Goal: Find specific page/section: Find specific page/section

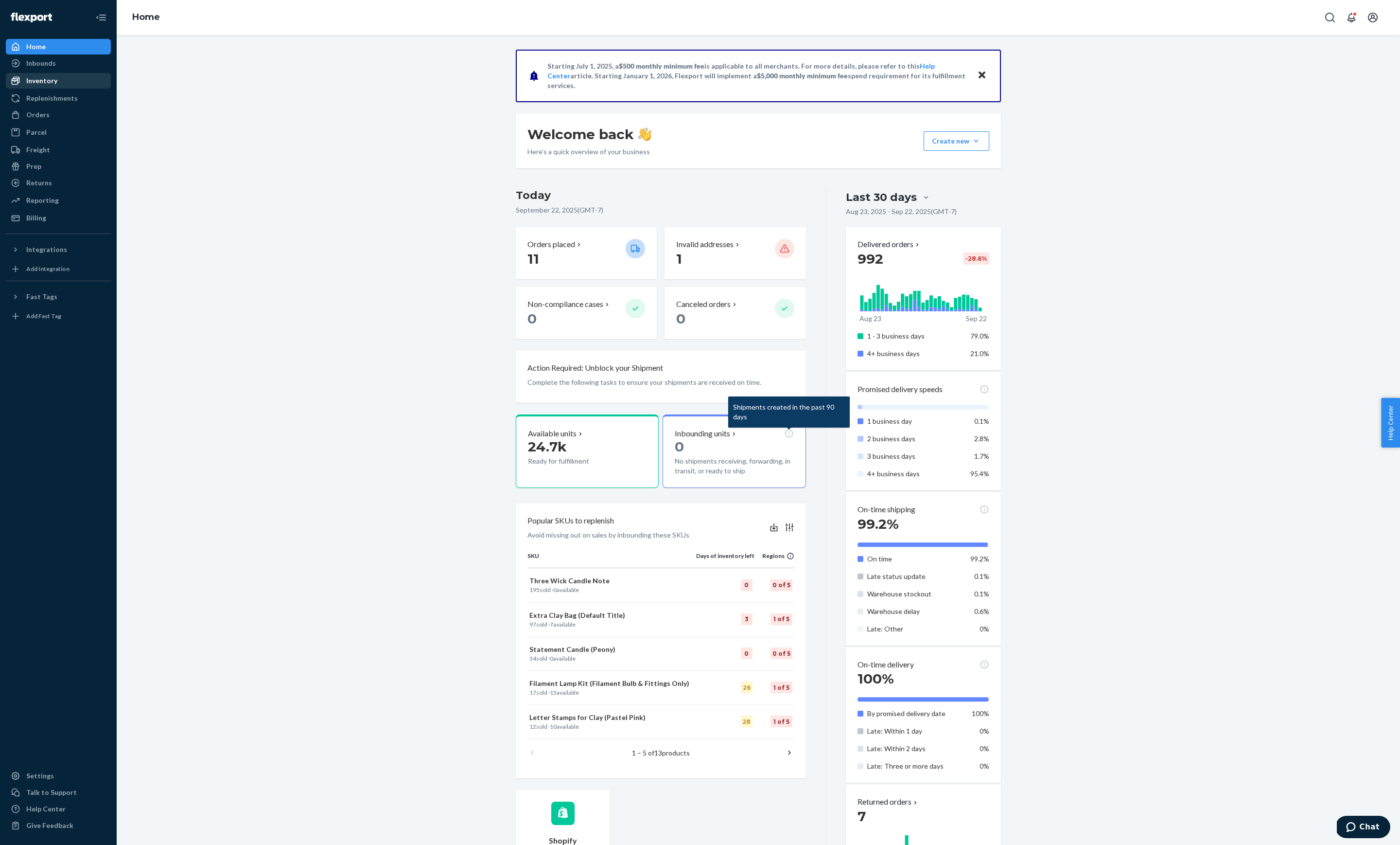
click at [50, 75] on div "Inventory" at bounding box center [59, 80] width 103 height 14
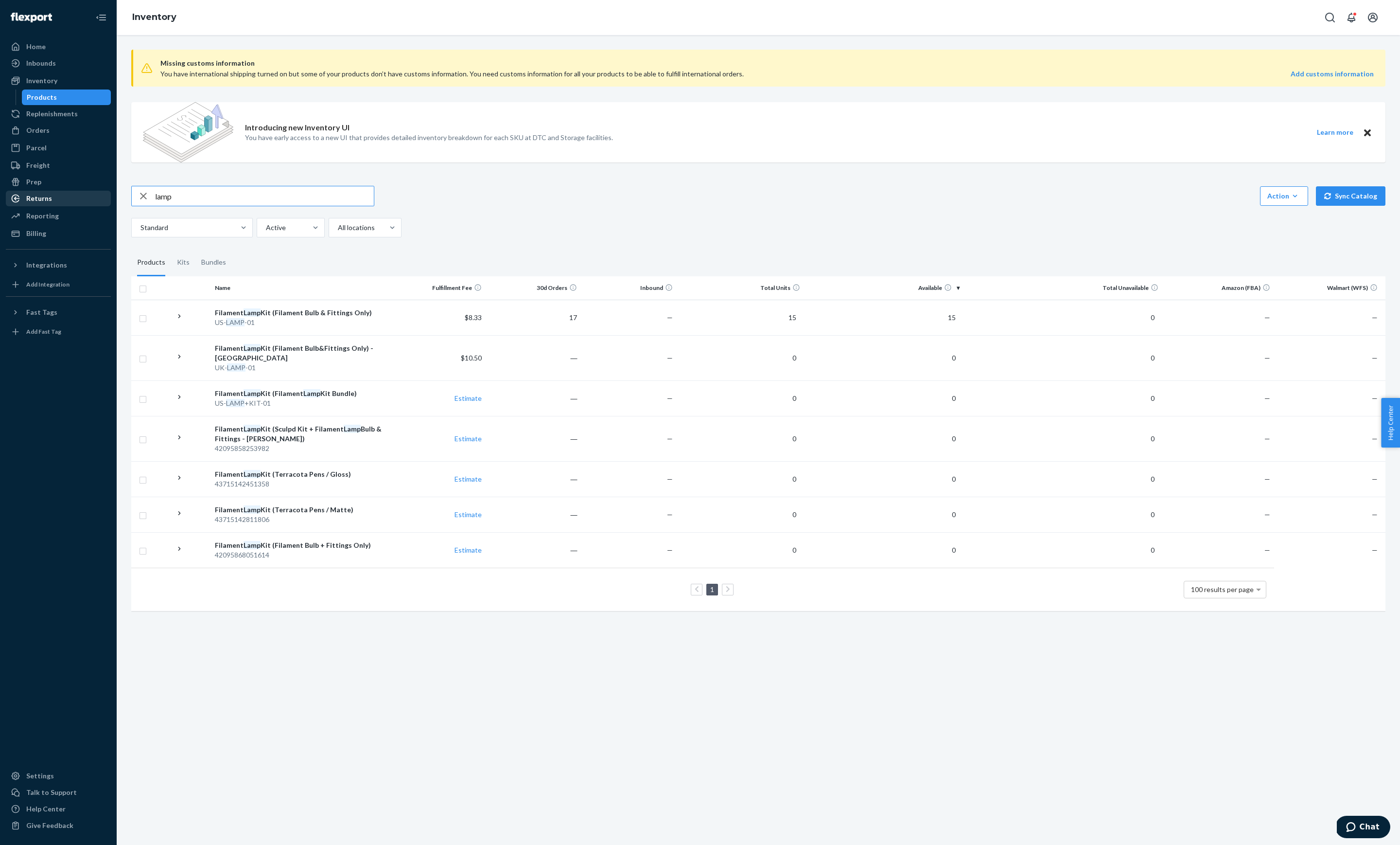
drag, startPoint x: 179, startPoint y: 200, endPoint x: 104, endPoint y: 194, distance: 75.2
click at [104, 194] on div "Home Inbounds Shipping Plans Problems Inventory Products Replenishments Orders …" at bounding box center [700, 422] width 1400 height 845
type input "texture"
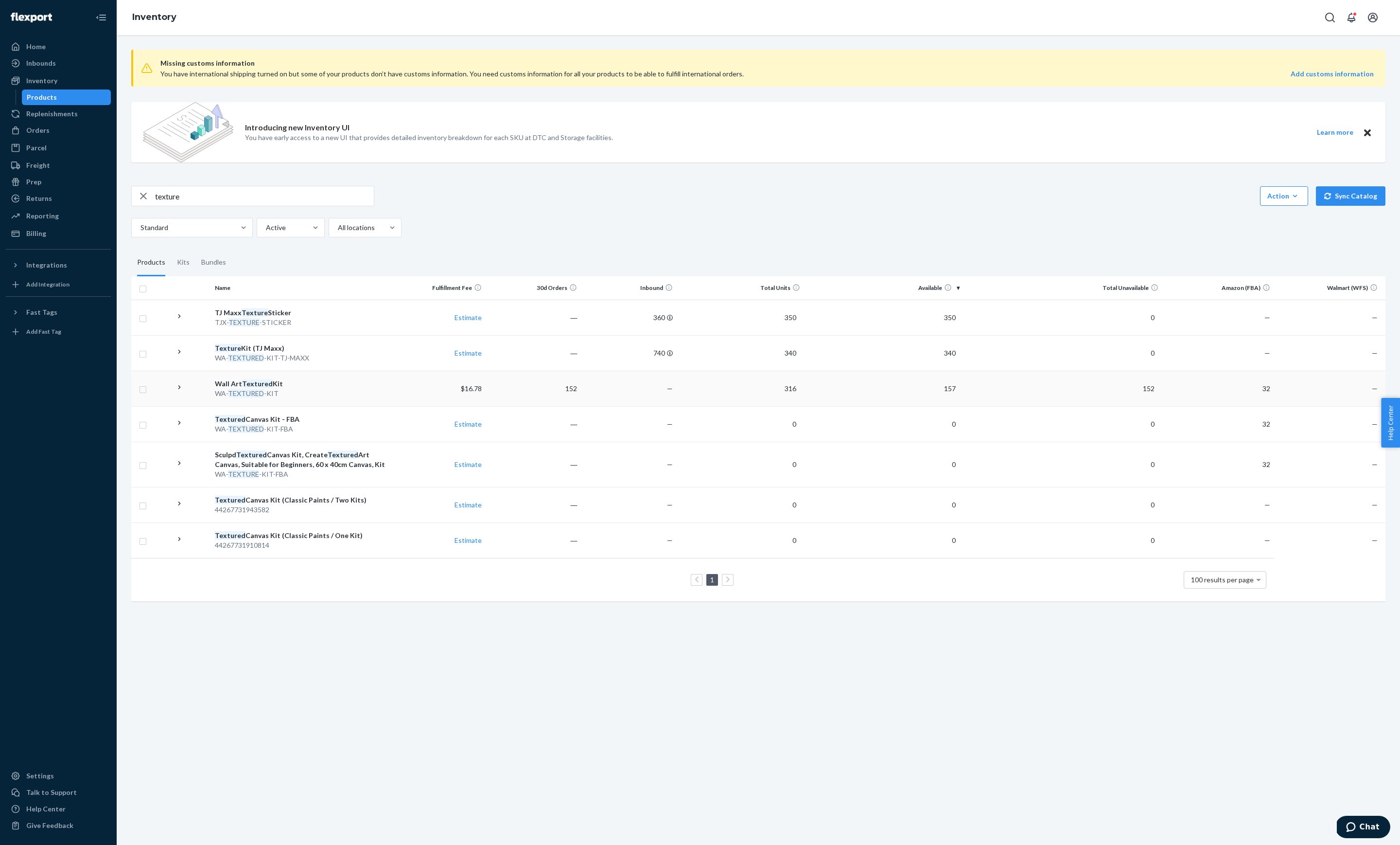
click at [361, 389] on div "WA- TEXTURED -KIT" at bounding box center [301, 394] width 172 height 10
drag, startPoint x: 247, startPoint y: 200, endPoint x: 113, endPoint y: 188, distance: 134.5
click at [113, 188] on div "Home Inbounds Shipping Plans Problems Inventory Products Replenishments Orders …" at bounding box center [700, 422] width 1400 height 845
type input "kit-gloss"
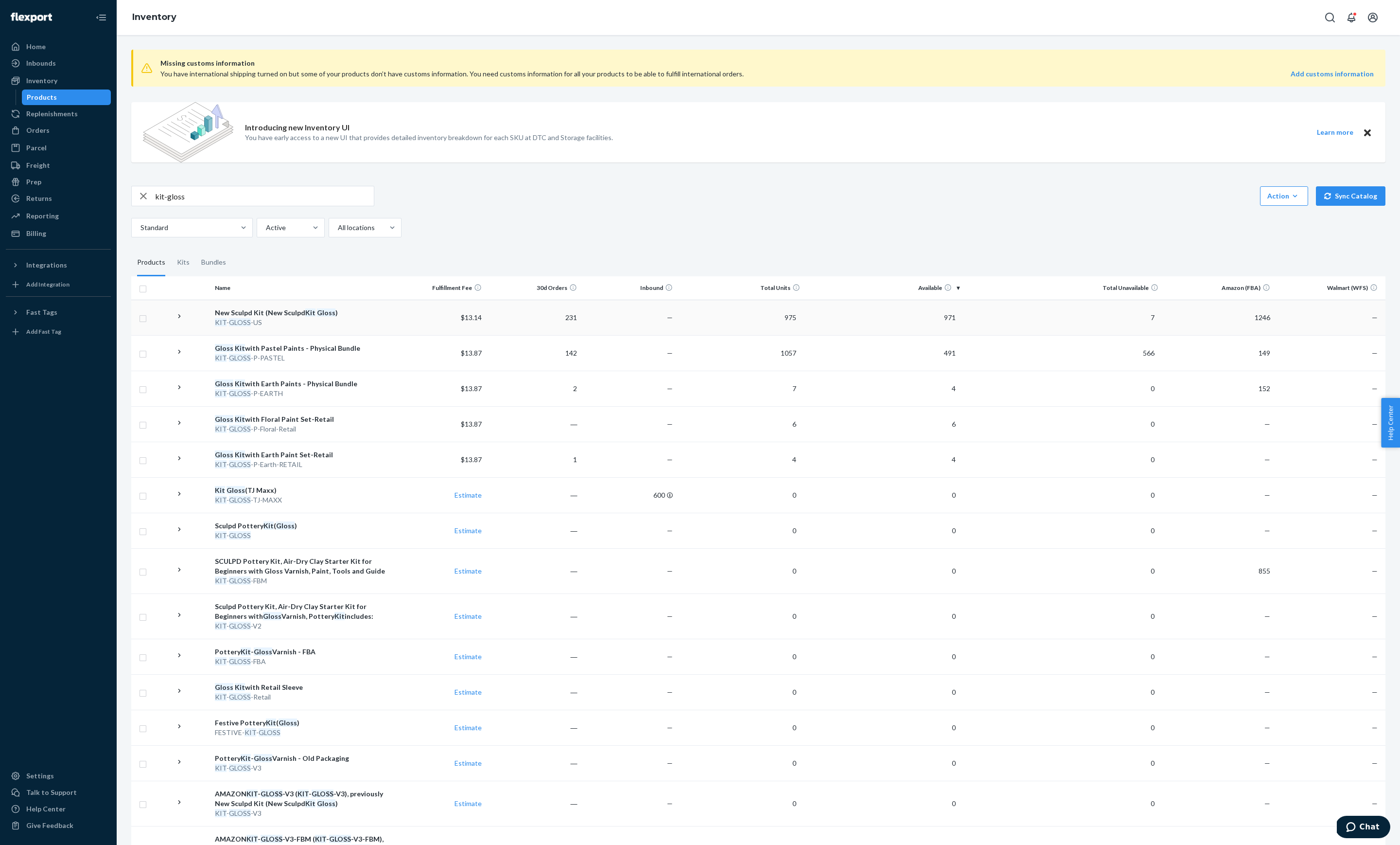
click at [378, 309] on div "New Sculpd Kit (New Sculpd Kit Gloss )" at bounding box center [301, 313] width 172 height 10
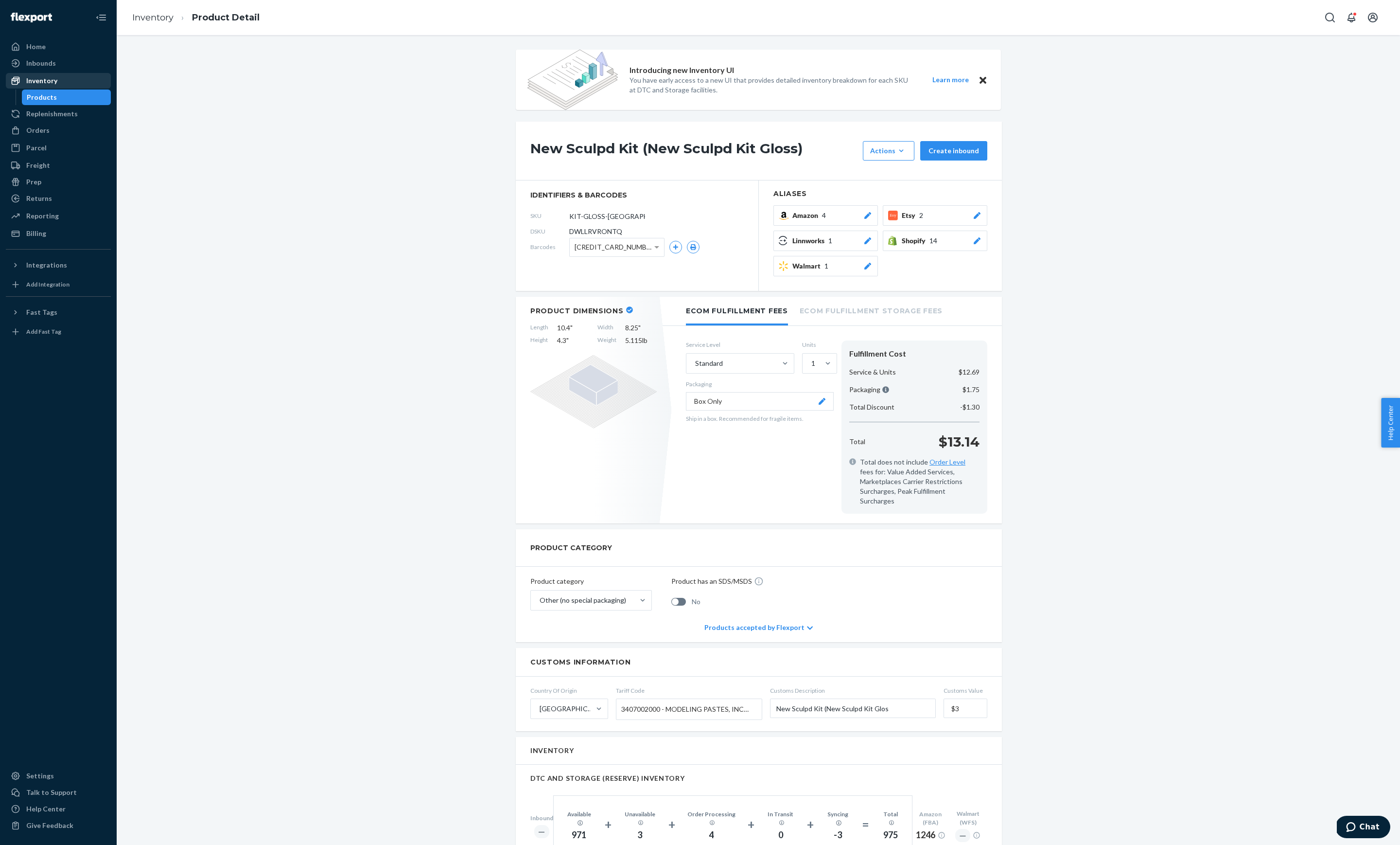
click at [46, 82] on div "Inventory" at bounding box center [41, 81] width 31 height 10
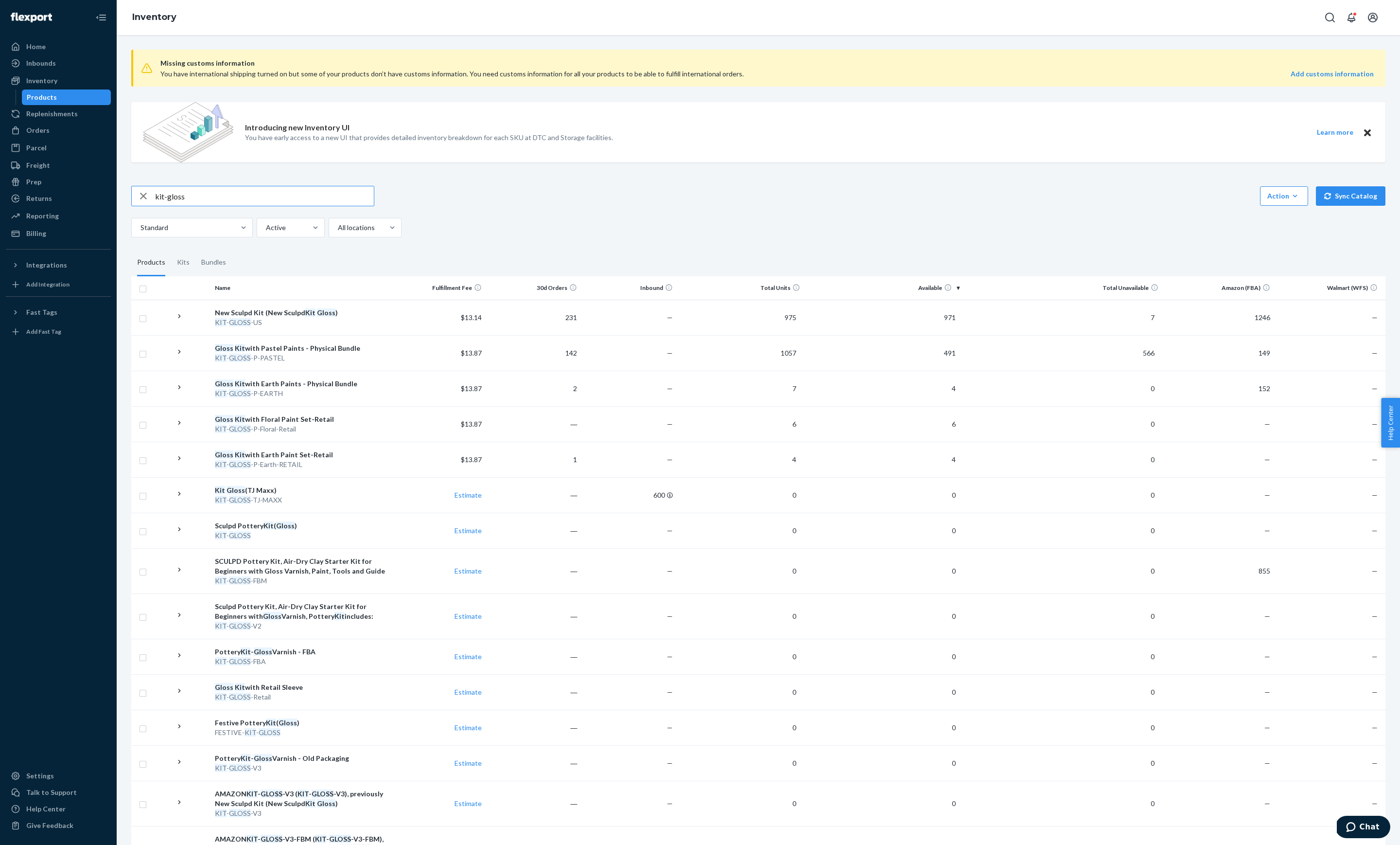
drag, startPoint x: 199, startPoint y: 200, endPoint x: 142, endPoint y: 196, distance: 57.1
click at [142, 196] on div "kit-gloss" at bounding box center [252, 196] width 242 height 20
type input "wall art"
